Goal: Task Accomplishment & Management: Manage account settings

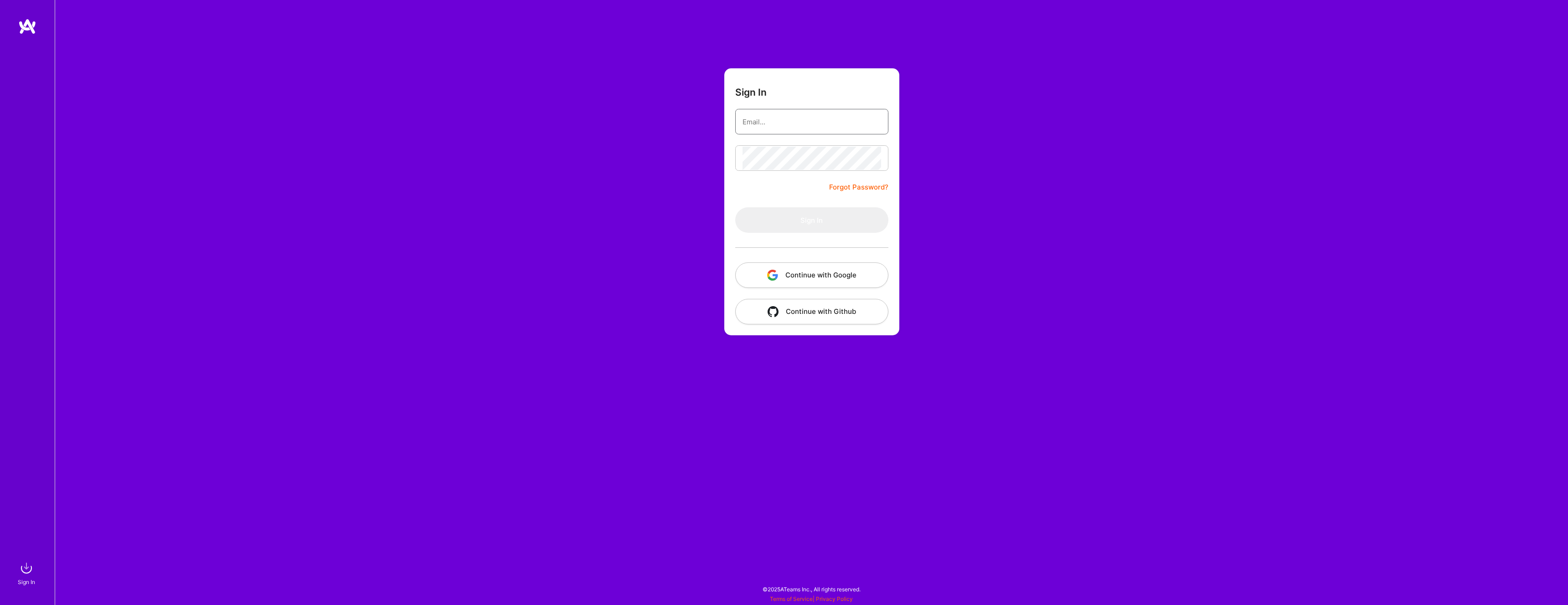
type input "[EMAIL_ADDRESS][DOMAIN_NAME]"
click at [828, 279] on button "Continue with Google" at bounding box center [812, 275] width 153 height 26
type input "[EMAIL_ADDRESS][DOMAIN_NAME]"
click at [776, 279] on img "button" at bounding box center [772, 275] width 11 height 11
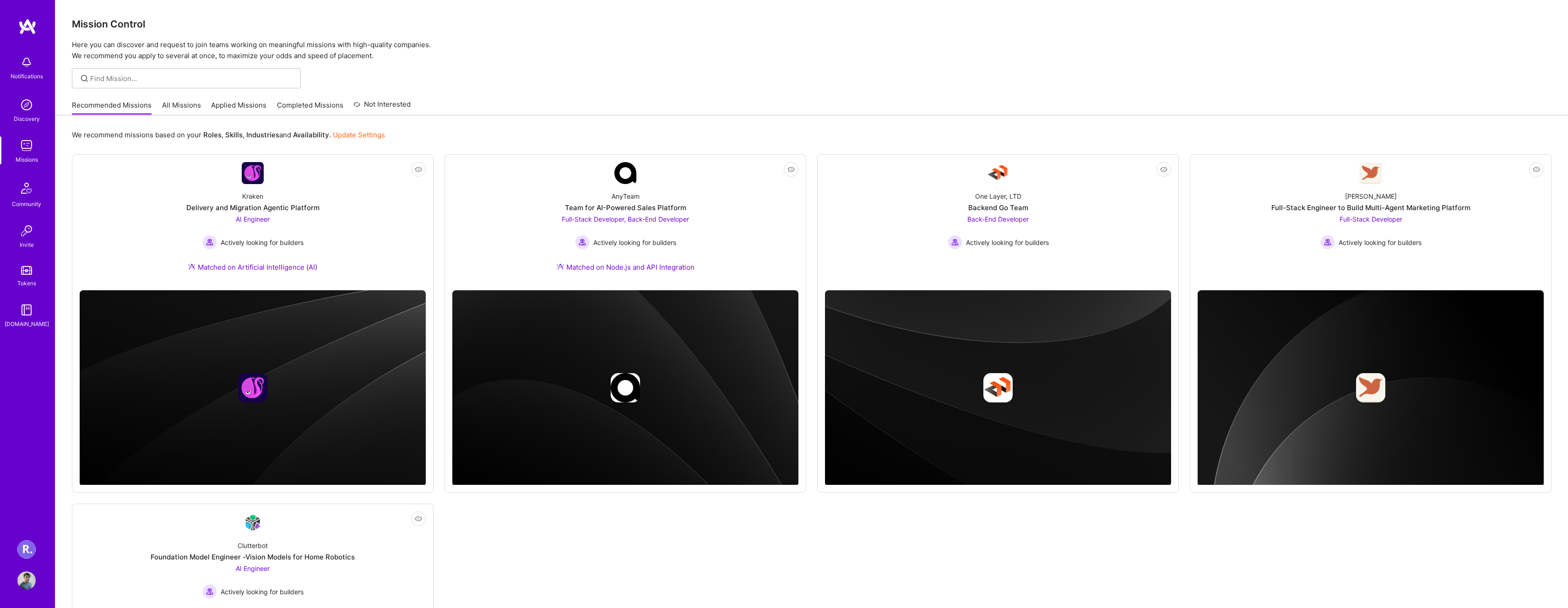
click at [21, 554] on img at bounding box center [26, 550] width 18 height 18
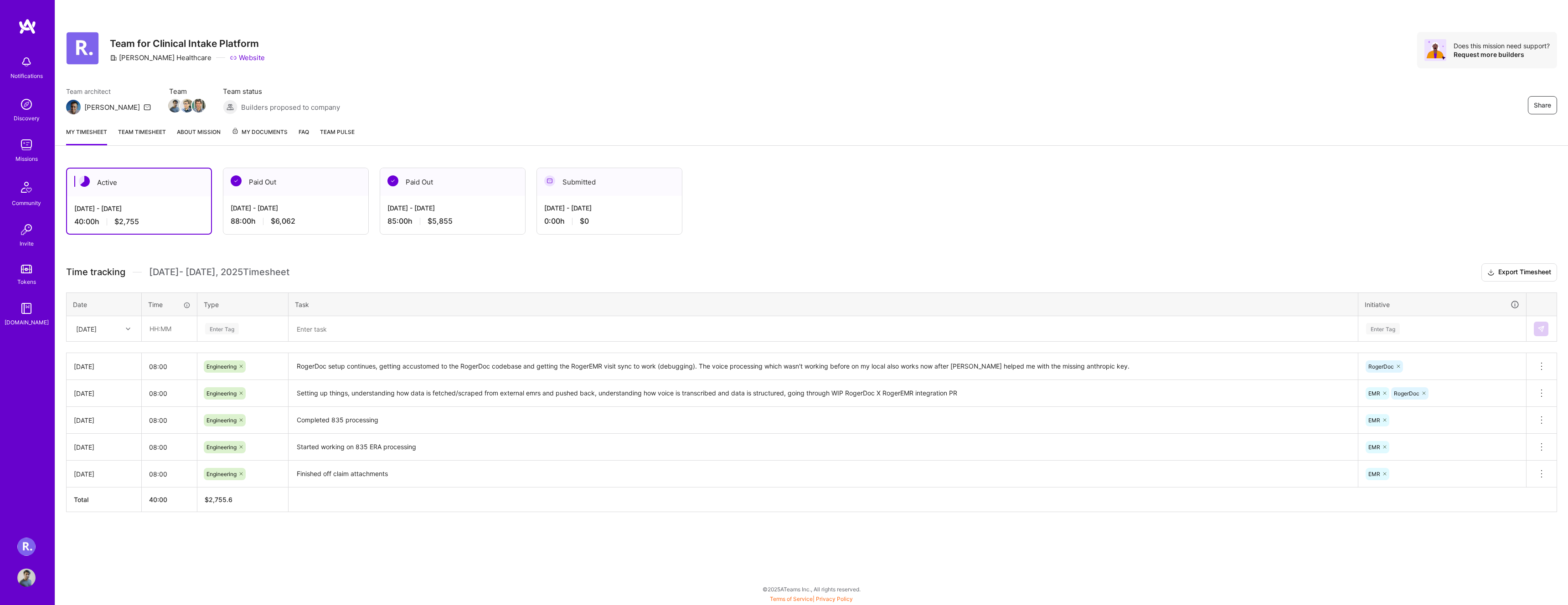
click at [296, 209] on div "Aug 1 - Aug 15, 2025" at bounding box center [296, 208] width 130 height 10
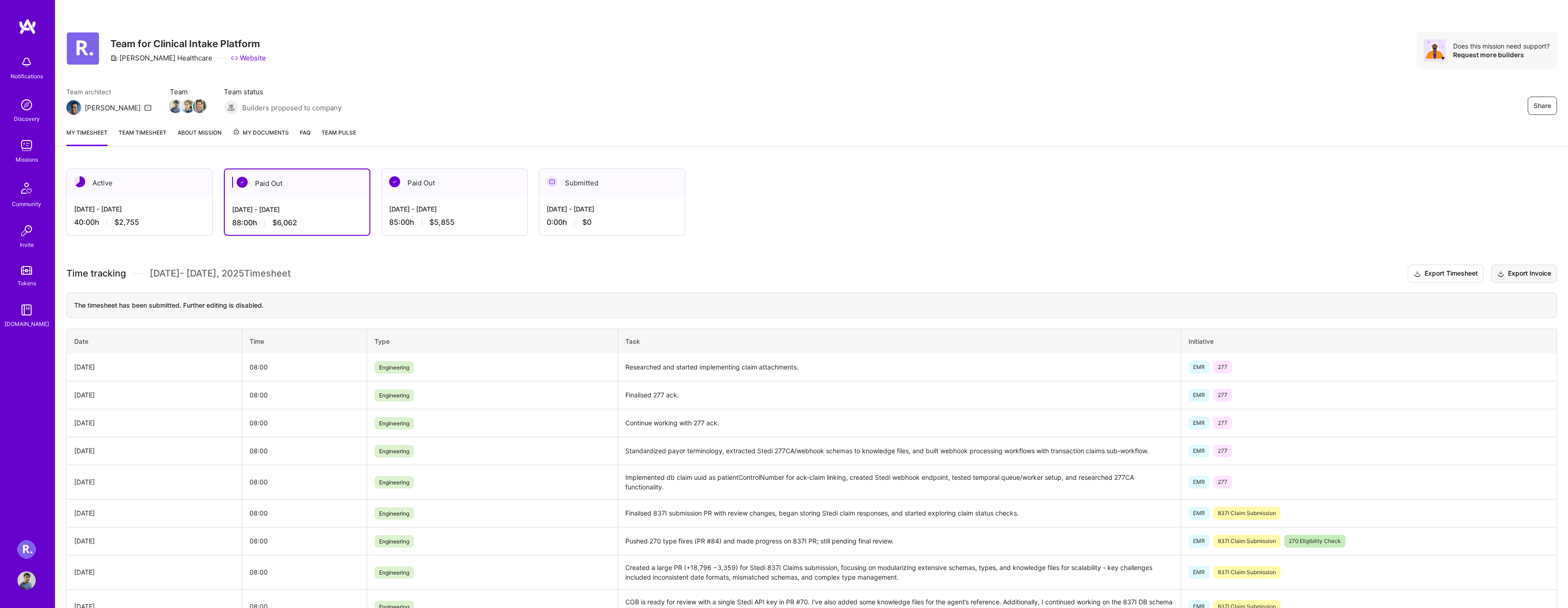
click at [1532, 273] on button "Export Invoice" at bounding box center [1524, 274] width 66 height 18
